Goal: Task Accomplishment & Management: Complete application form

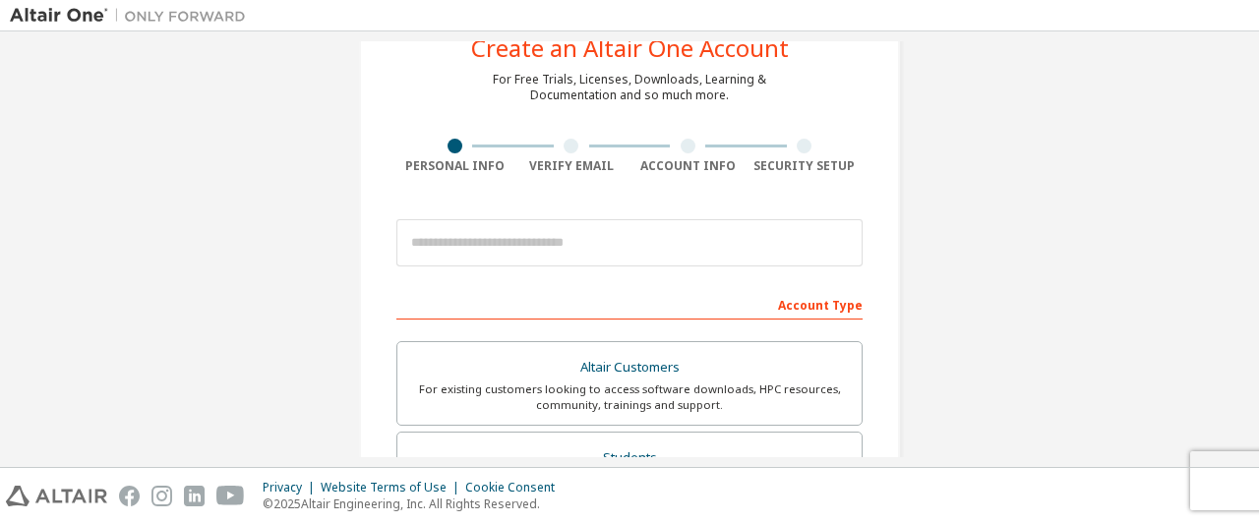
scroll to position [78, 0]
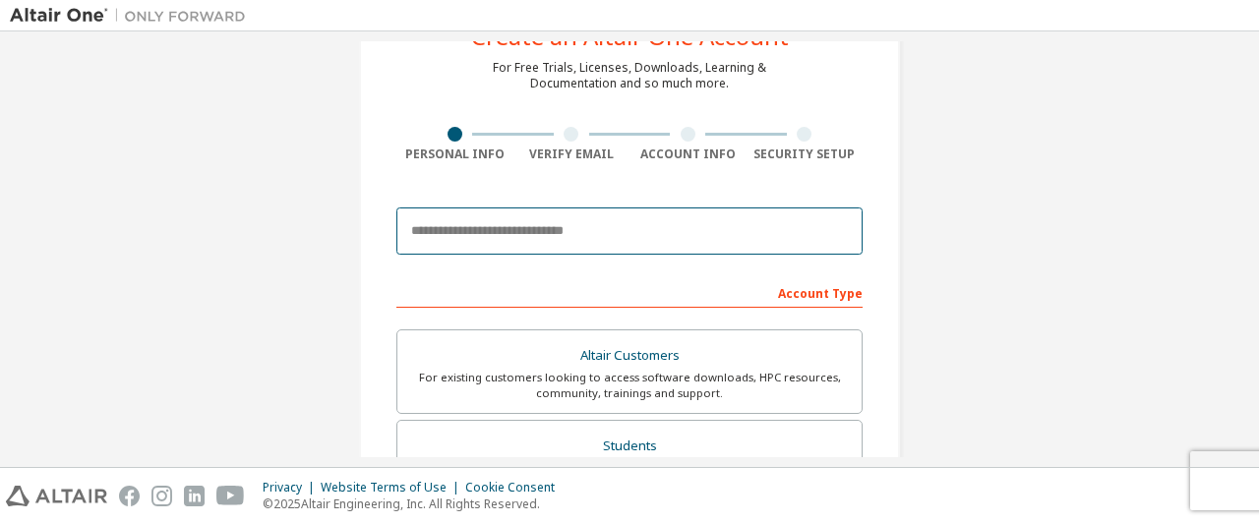
click at [469, 225] on input "email" at bounding box center [630, 231] width 466 height 47
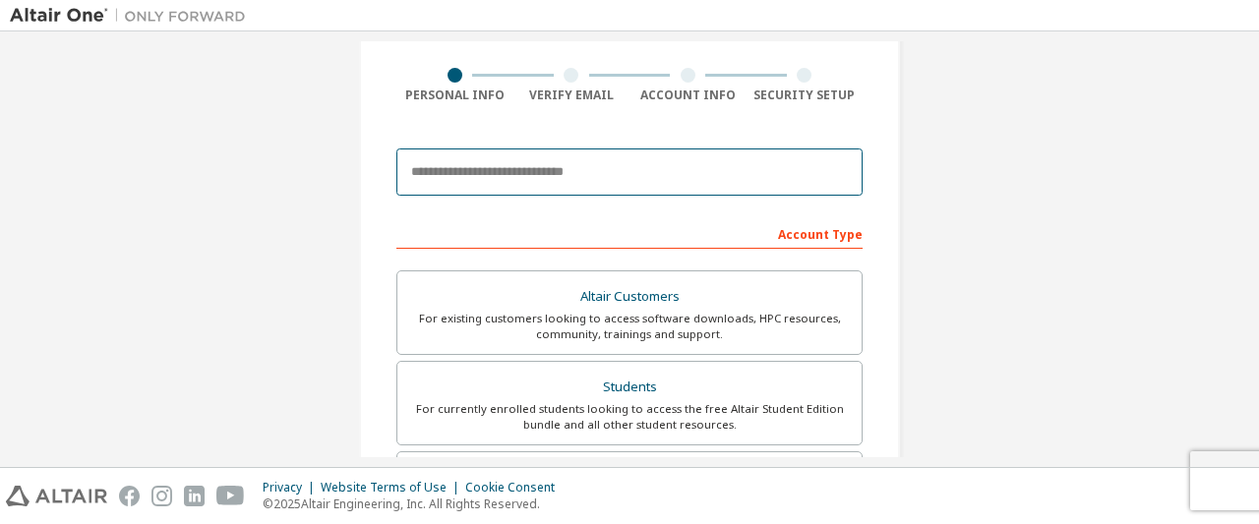
scroll to position [0, 0]
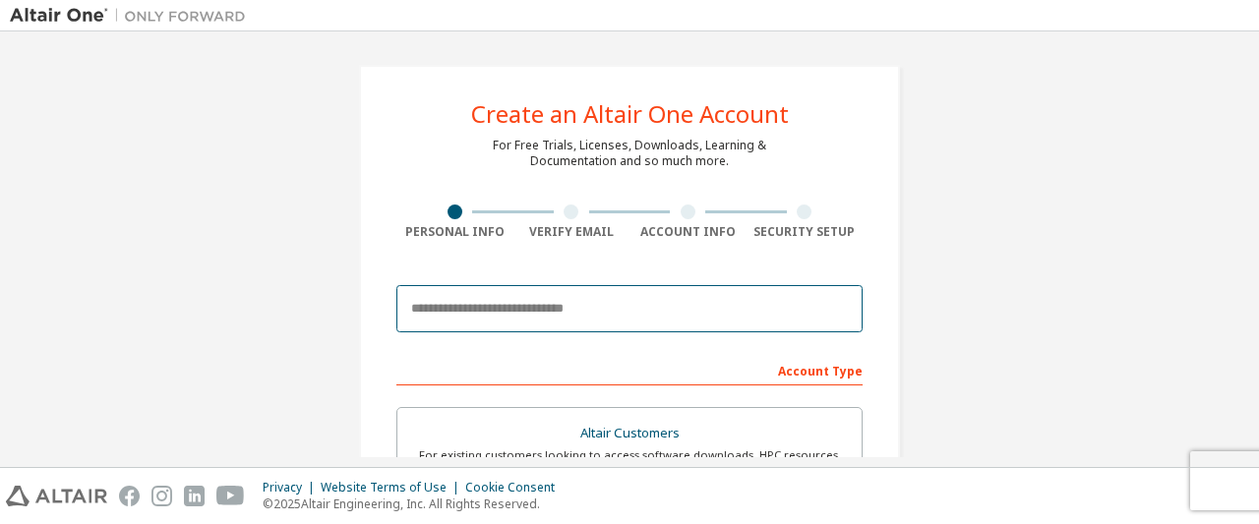
click at [680, 316] on input "email" at bounding box center [630, 308] width 466 height 47
click at [536, 313] on input "email" at bounding box center [630, 308] width 466 height 47
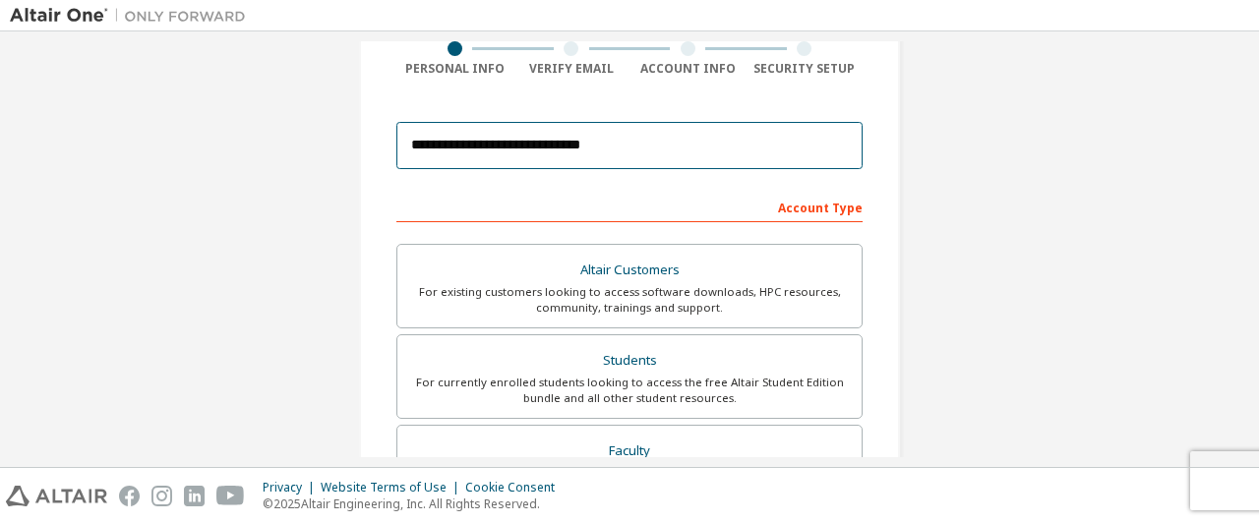
scroll to position [307, 0]
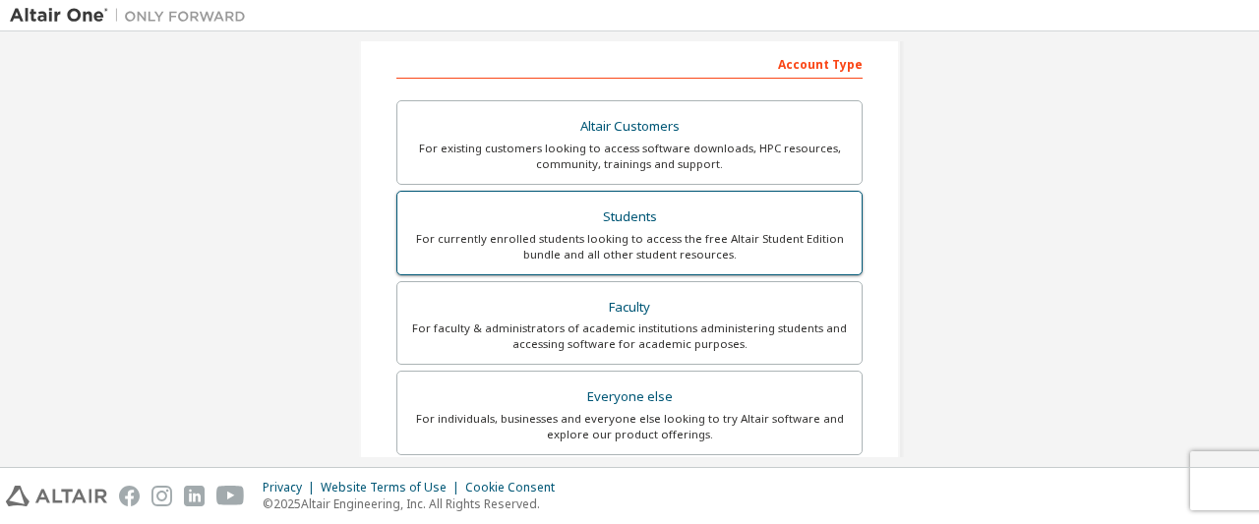
type input "**********"
click at [694, 231] on div "For currently enrolled students looking to access the free Altair Student Editi…" at bounding box center [629, 246] width 441 height 31
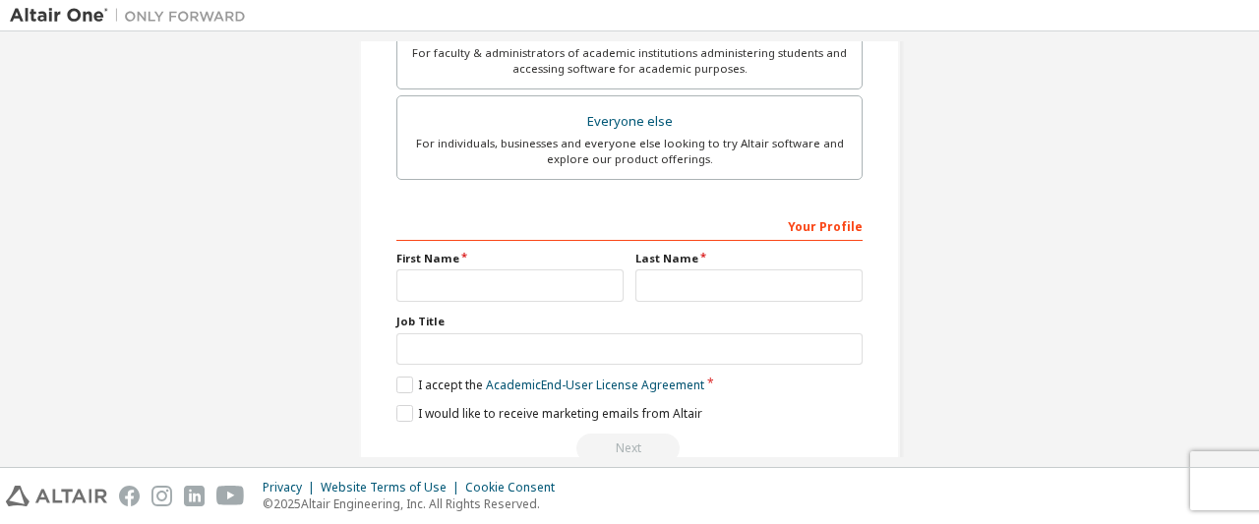
scroll to position [593, 0]
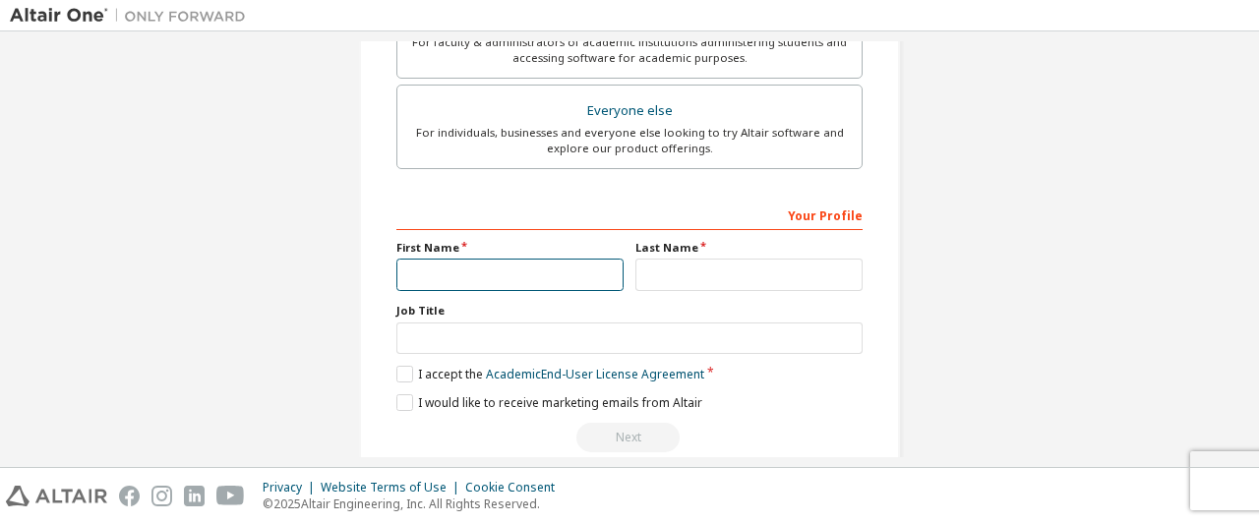
click at [488, 285] on input "text" at bounding box center [510, 275] width 227 height 32
type input "*"
type input "*******"
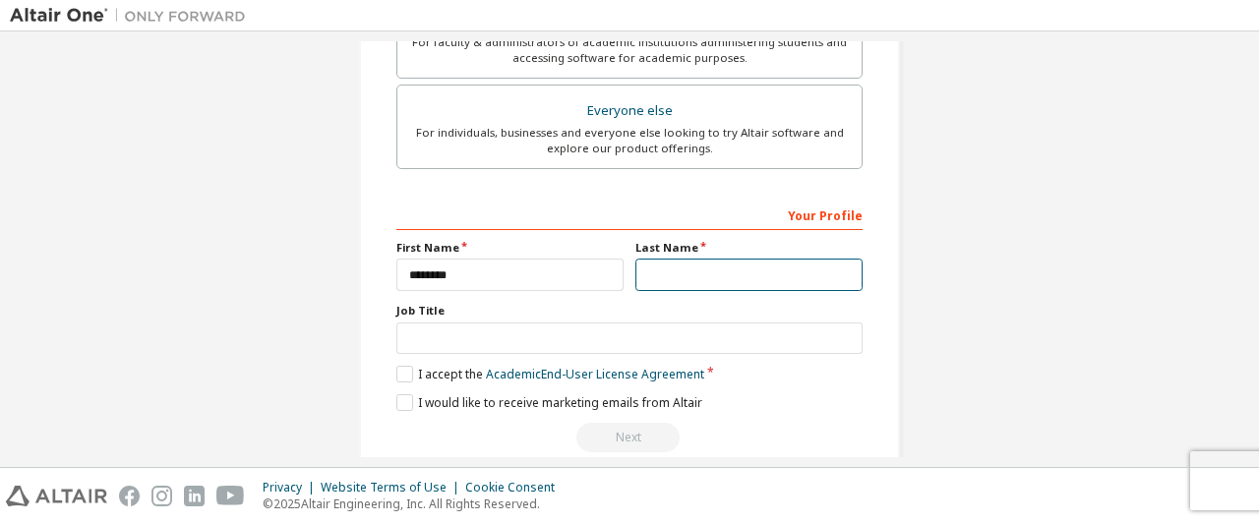
click at [680, 266] on input "text" at bounding box center [749, 275] width 227 height 32
type input "*****"
click at [407, 374] on label "I accept the Academic End-User License Agreement" at bounding box center [551, 374] width 308 height 17
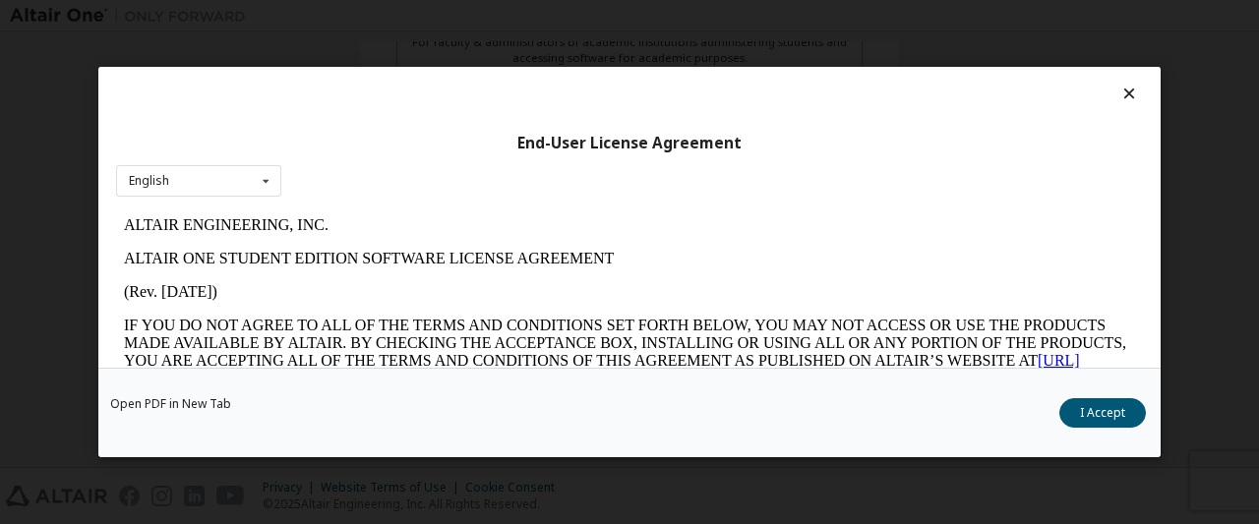
scroll to position [0, 0]
click at [1107, 418] on button "I Accept" at bounding box center [1103, 413] width 87 height 30
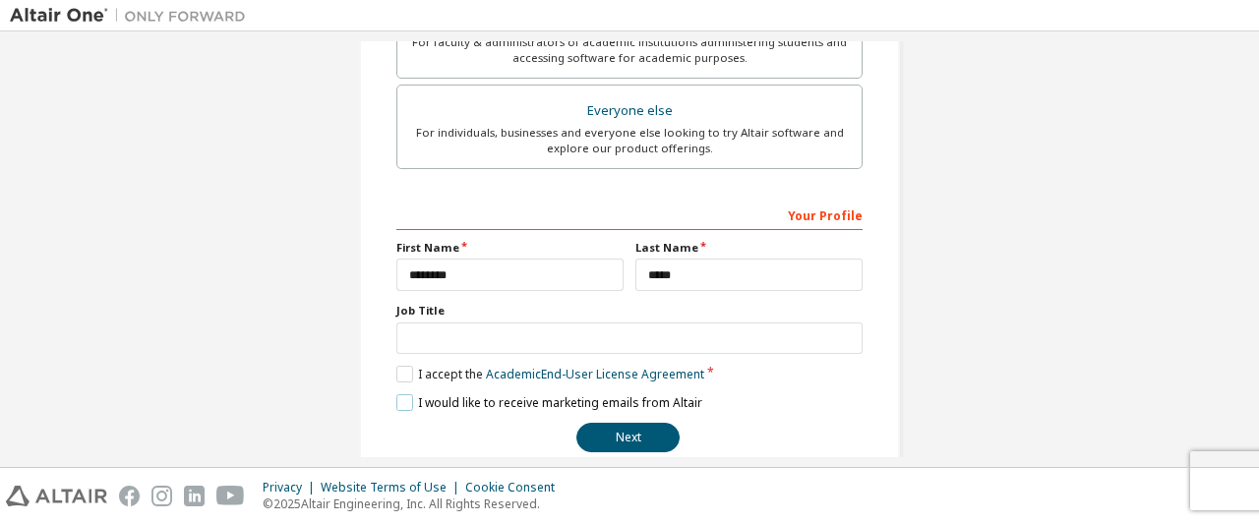
click at [406, 400] on label "I would like to receive marketing emails from Altair" at bounding box center [550, 403] width 306 height 17
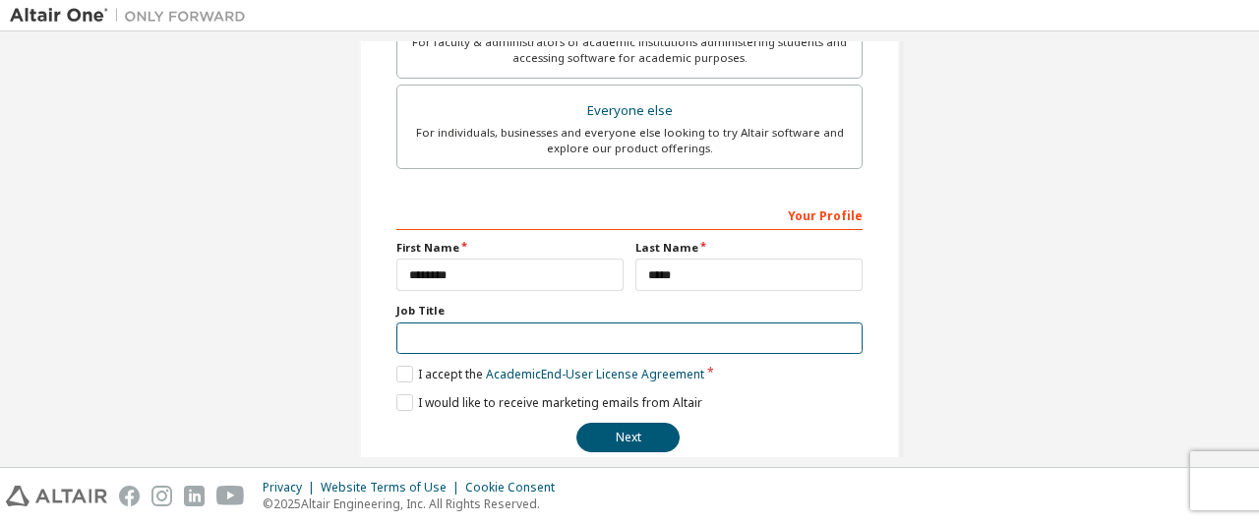
click at [541, 335] on input "text" at bounding box center [630, 339] width 466 height 32
type input "*******"
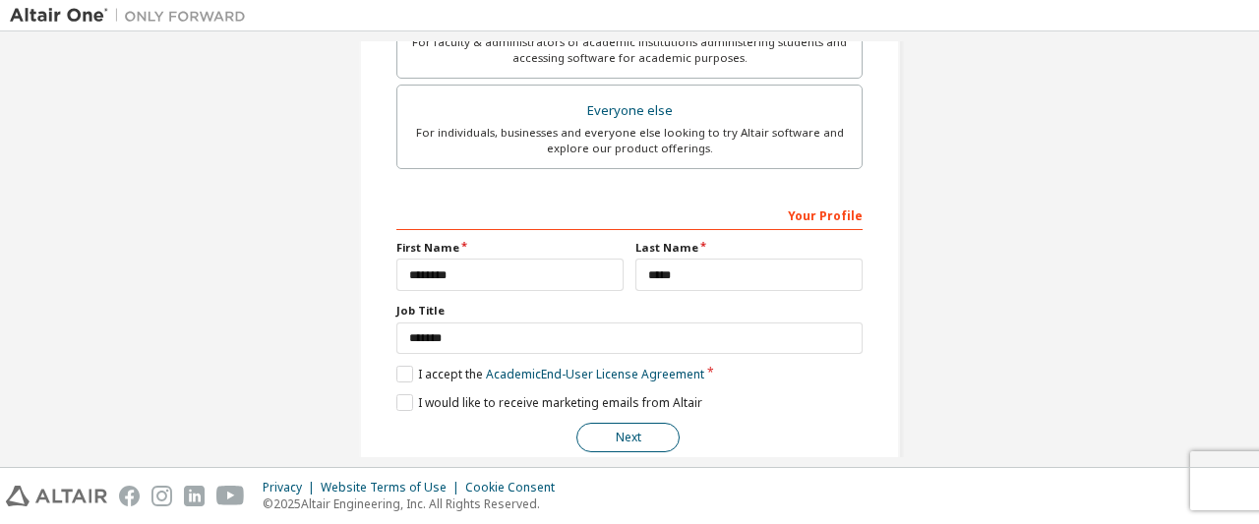
click at [633, 445] on button "Next" at bounding box center [628, 438] width 103 height 30
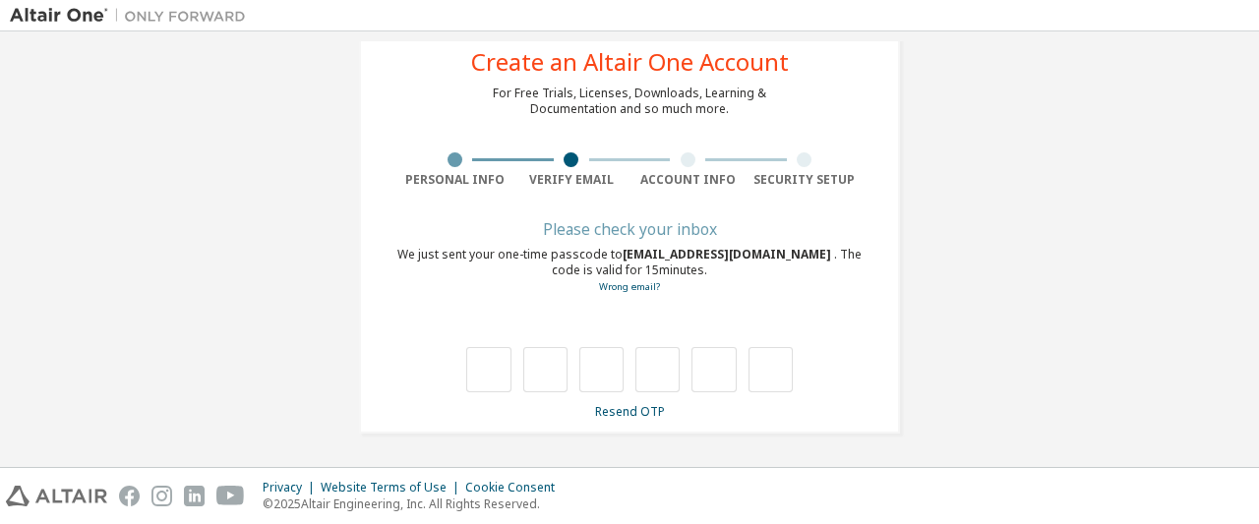
scroll to position [51, 0]
type input "*"
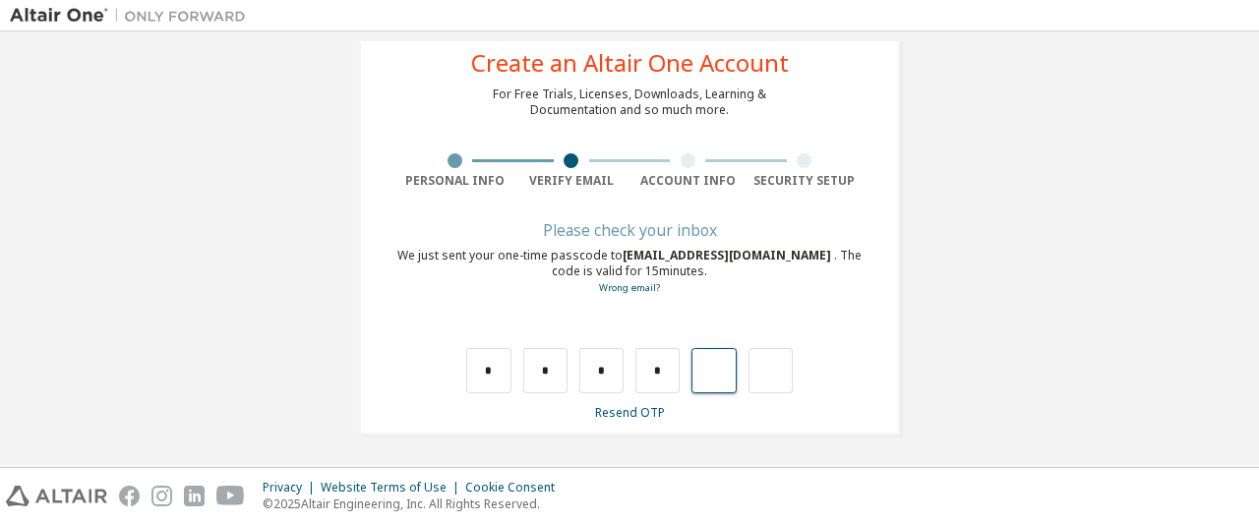
type input "*"
